Goal: Navigation & Orientation: Find specific page/section

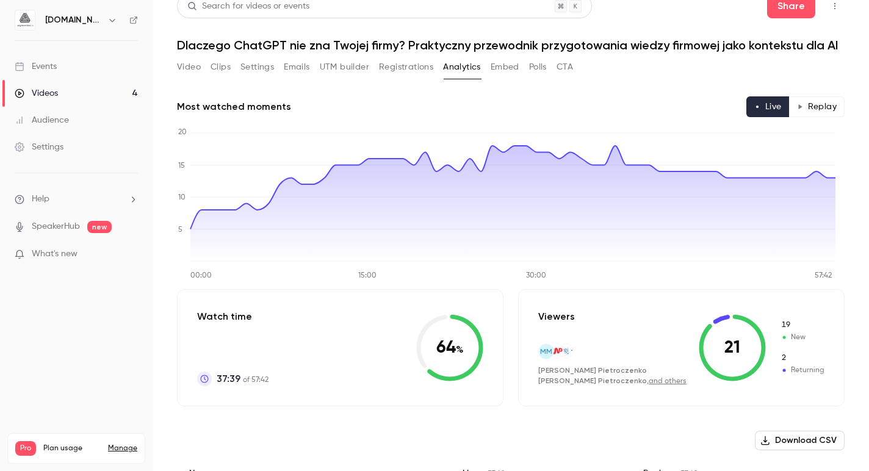
scroll to position [16, 0]
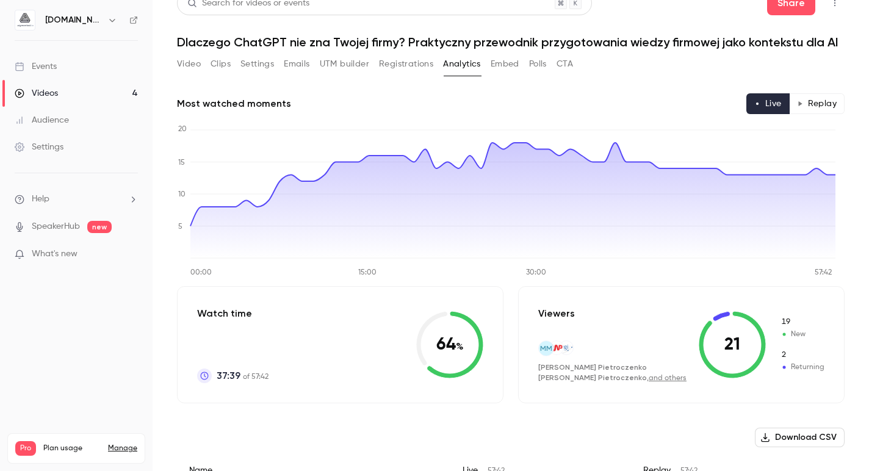
click at [815, 107] on button "Replay" at bounding box center [817, 103] width 56 height 21
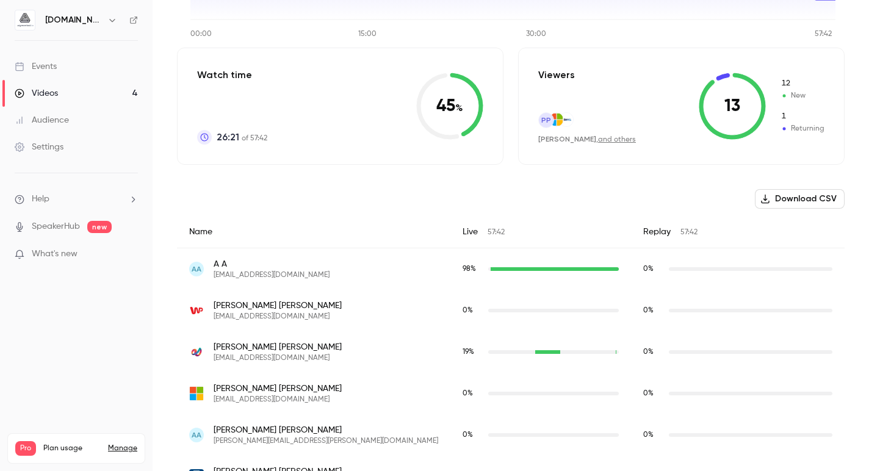
scroll to position [131, 0]
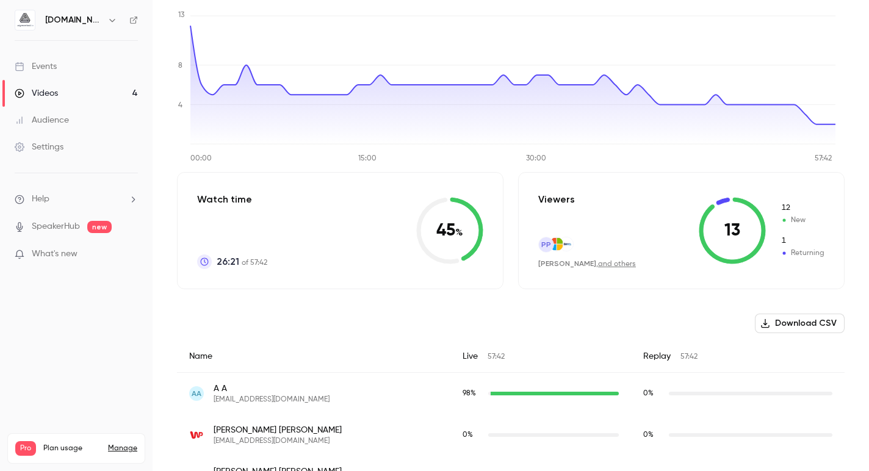
click at [598, 267] on link "and others" at bounding box center [617, 264] width 38 height 7
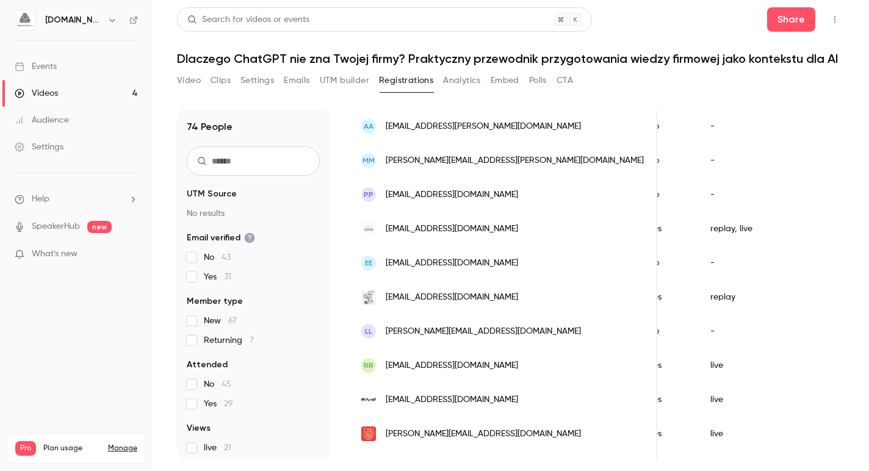
scroll to position [1486, 0]
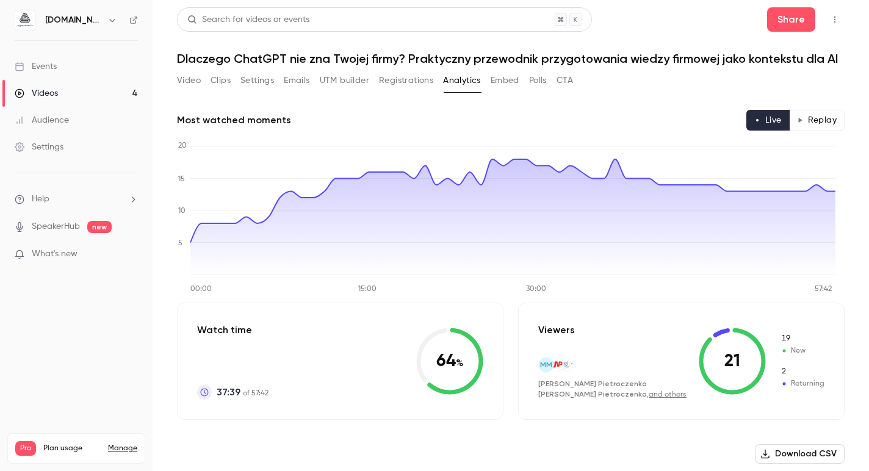
click at [819, 125] on button "Replay" at bounding box center [817, 120] width 56 height 21
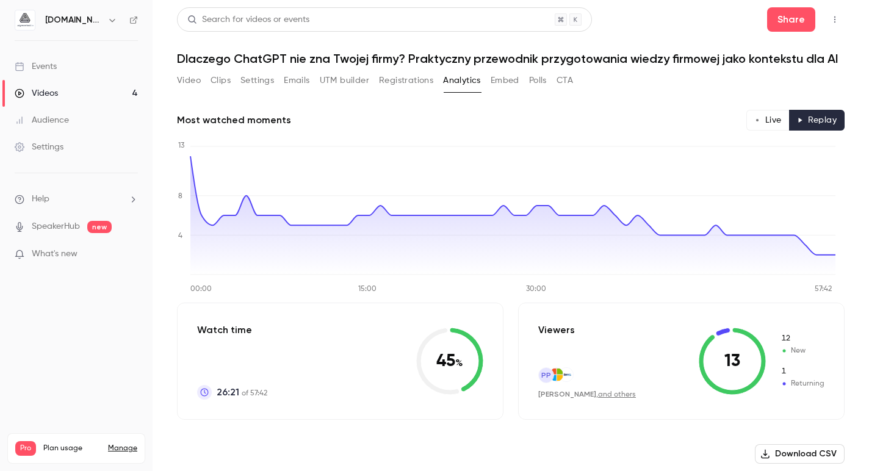
click at [73, 97] on link "Videos 4" at bounding box center [76, 93] width 153 height 27
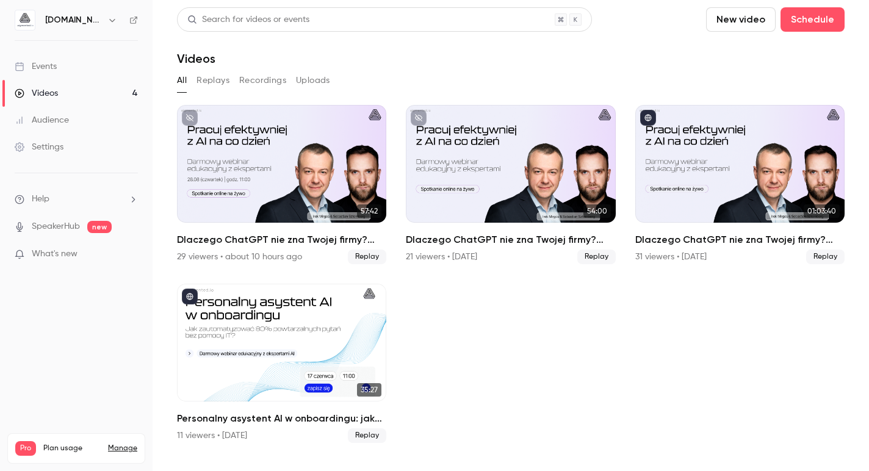
click at [32, 72] on div "Events" at bounding box center [36, 66] width 42 height 12
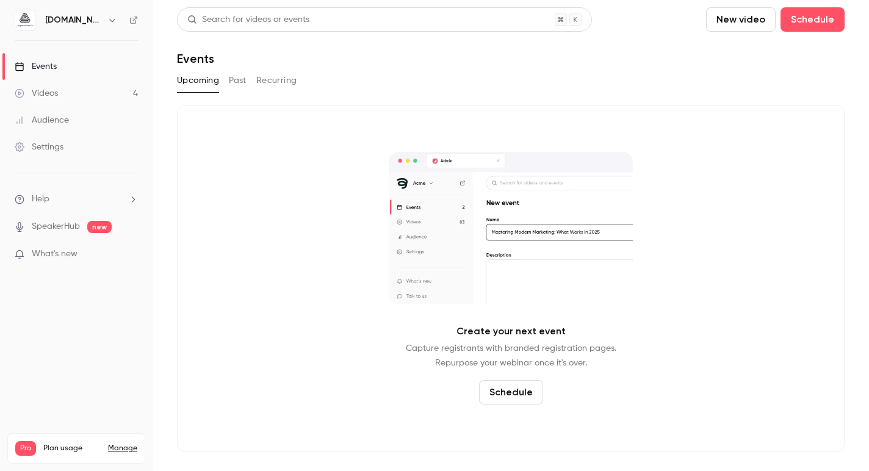
click at [241, 81] on button "Past" at bounding box center [238, 81] width 18 height 20
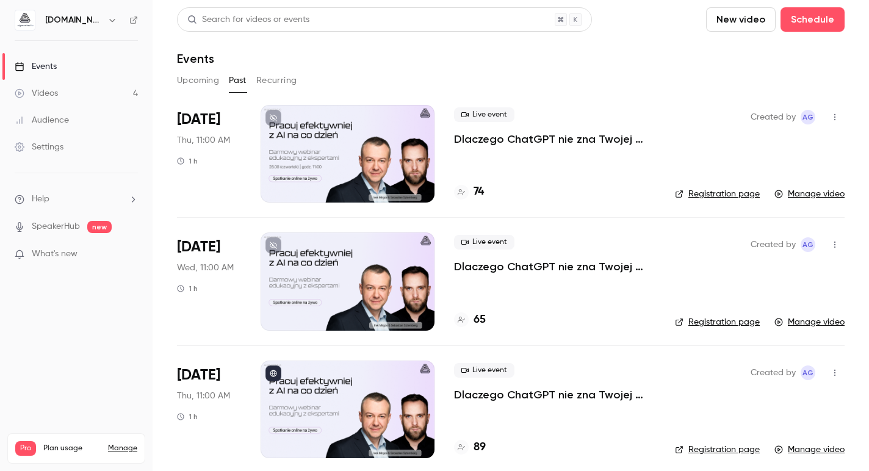
click at [68, 88] on link "Videos 4" at bounding box center [76, 93] width 153 height 27
